Goal: Check status: Check status

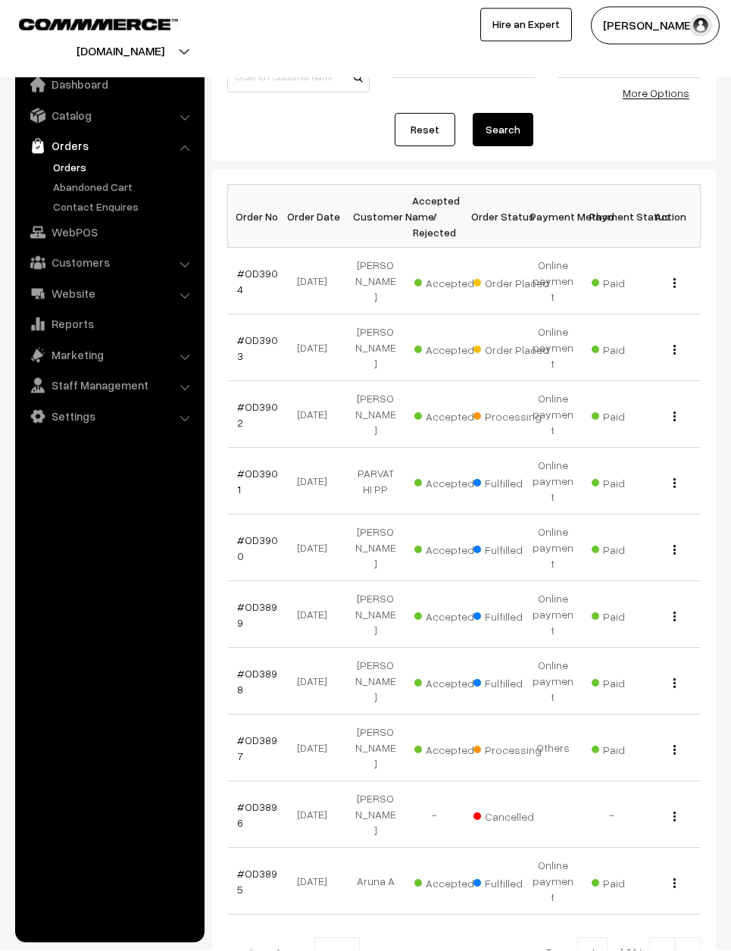
scroll to position [128, 0]
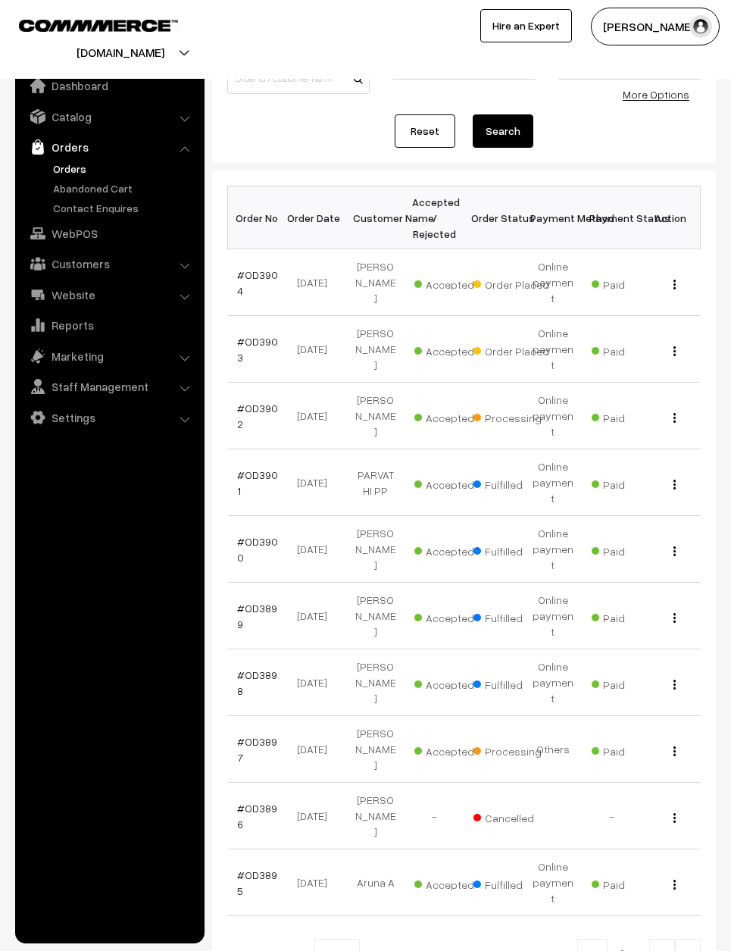
click at [252, 316] on td "#OD3903" at bounding box center [257, 349] width 59 height 67
click at [257, 335] on link "#OD3903" at bounding box center [257, 349] width 41 height 29
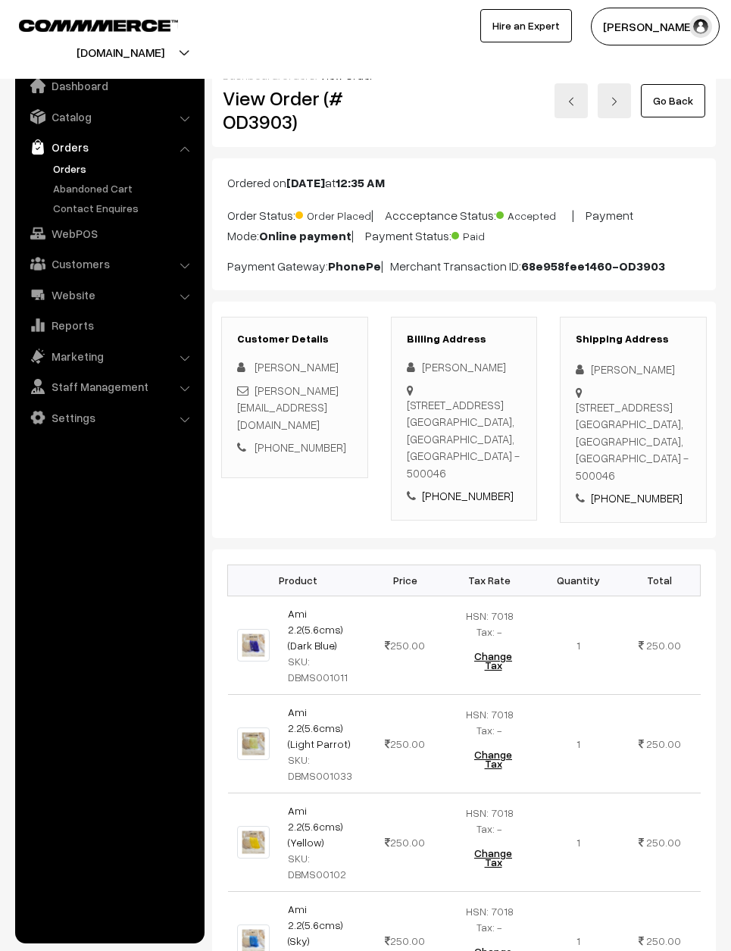
click at [683, 102] on link "Go Back" at bounding box center [673, 100] width 64 height 33
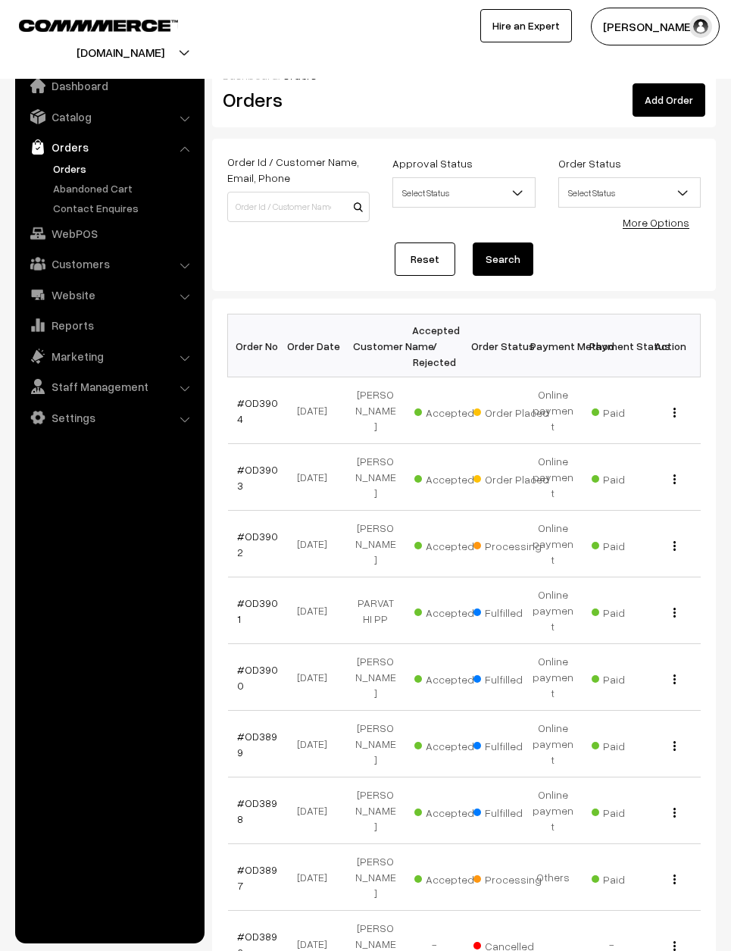
click at [261, 396] on link "#OD3904" at bounding box center [257, 410] width 41 height 29
